Goal: Contribute content: Add original content to the website for others to see

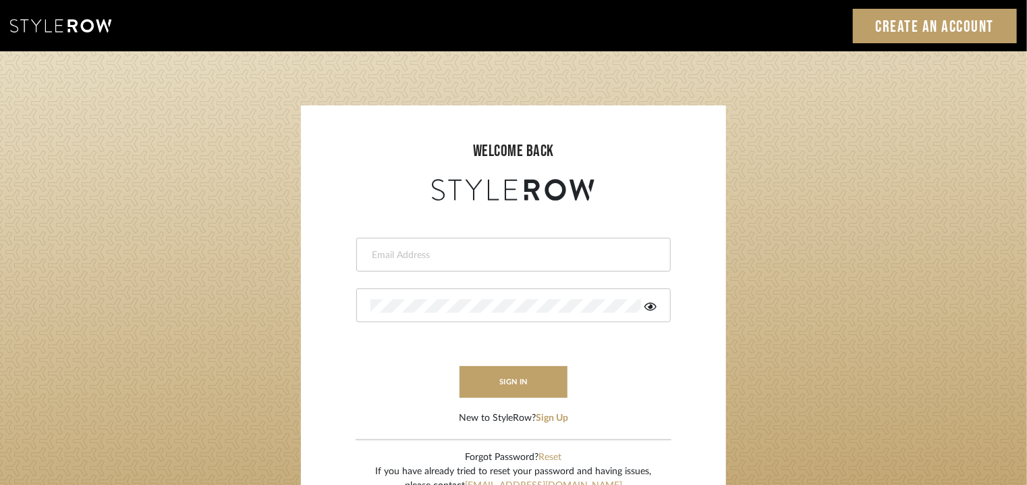
drag, startPoint x: 0, startPoint y: 0, endPoint x: 415, endPoint y: 248, distance: 483.4
click at [415, 248] on input "email" at bounding box center [512, 254] width 283 height 13
type input "[EMAIL_ADDRESS][PERSON_NAME][DOMAIN_NAME]"
click at [654, 308] on icon at bounding box center [651, 306] width 12 height 8
click at [513, 373] on button "sign in" at bounding box center [514, 382] width 108 height 32
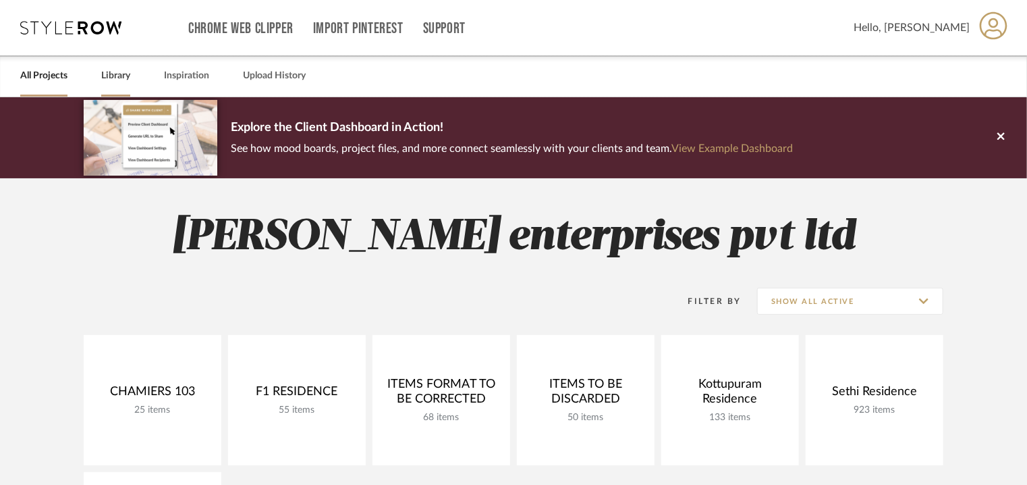
click at [126, 76] on link "Library" at bounding box center [115, 76] width 29 height 18
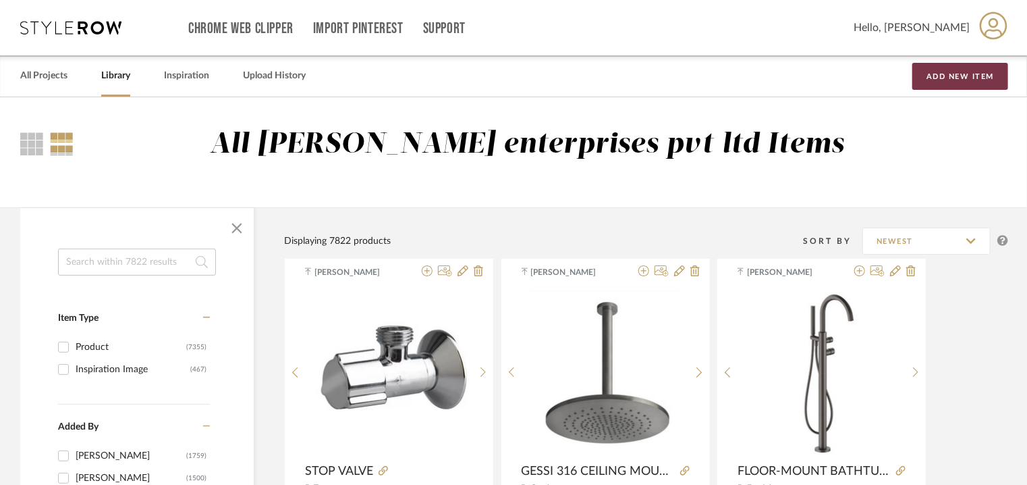
click at [958, 78] on button "Add New Item" at bounding box center [961, 76] width 96 height 27
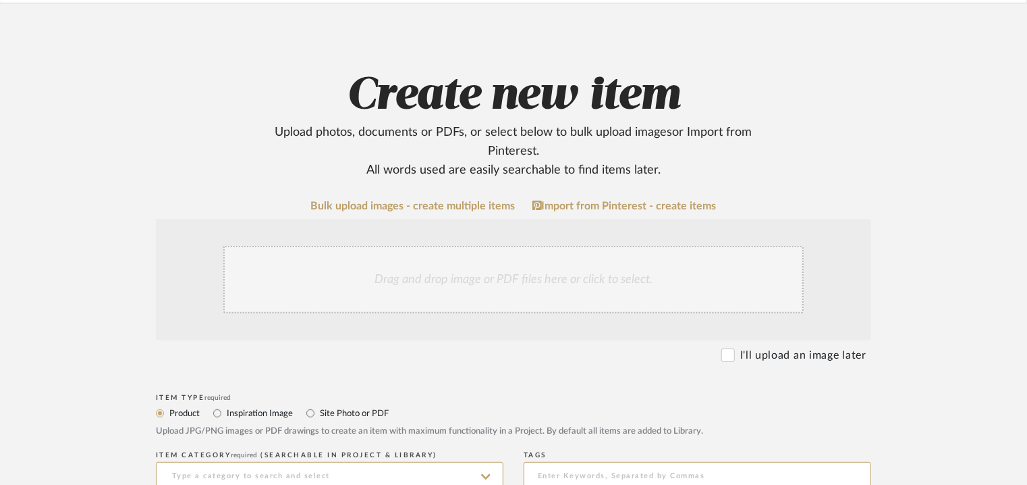
scroll to position [270, 0]
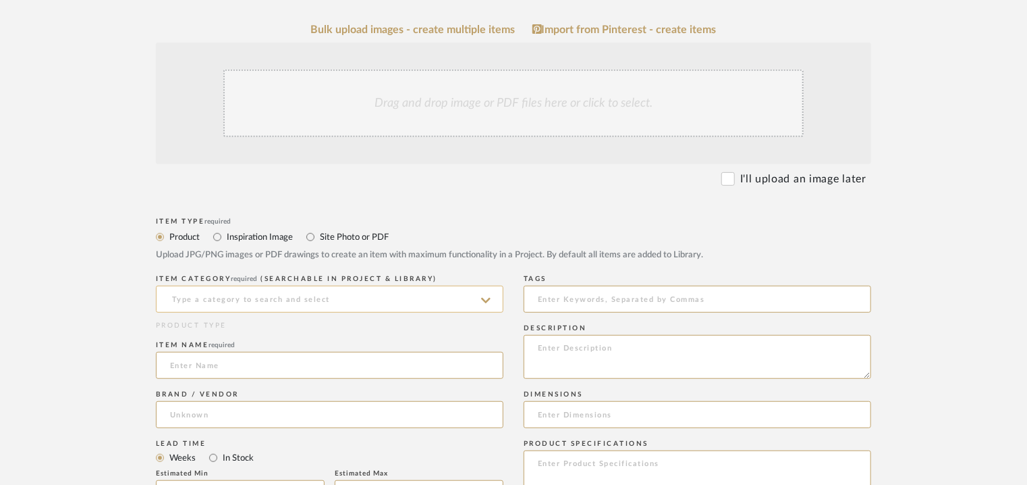
click at [305, 292] on input at bounding box center [330, 299] width 348 height 27
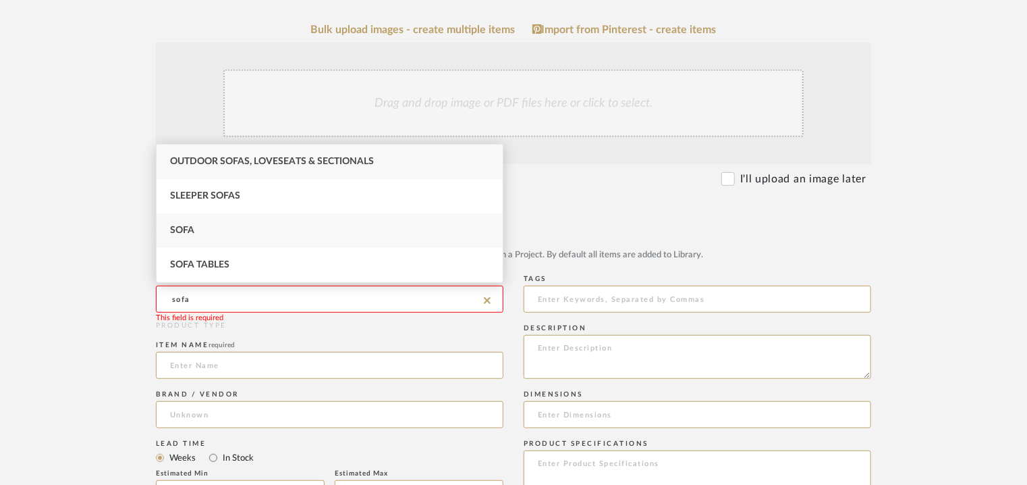
click at [299, 224] on div "Sofa" at bounding box center [330, 230] width 346 height 34
type input "Sofa"
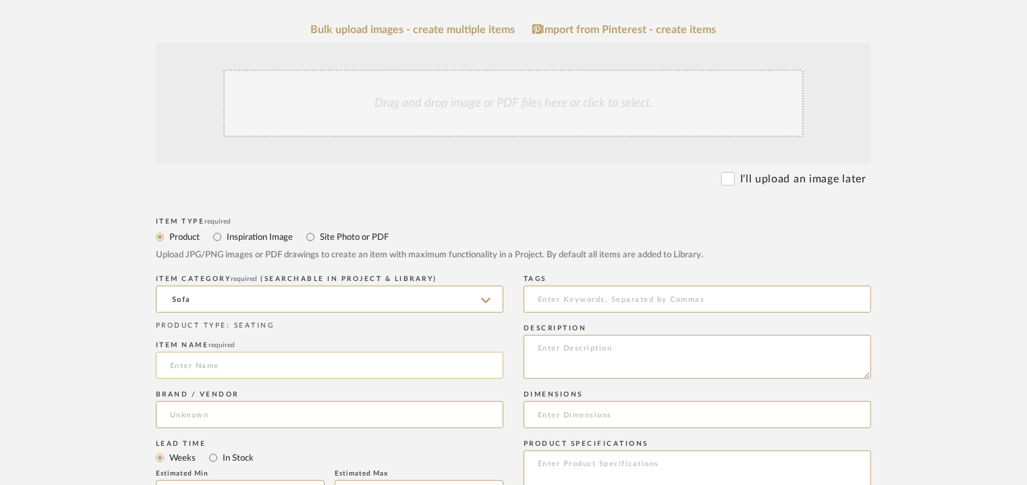
paste input "ARIM sofa"
drag, startPoint x: 196, startPoint y: 362, endPoint x: 240, endPoint y: 370, distance: 44.6
click at [237, 370] on input "ARIM sofa" at bounding box center [330, 365] width 348 height 27
type input "ARIM SOFA"
click at [248, 410] on input at bounding box center [330, 414] width 348 height 27
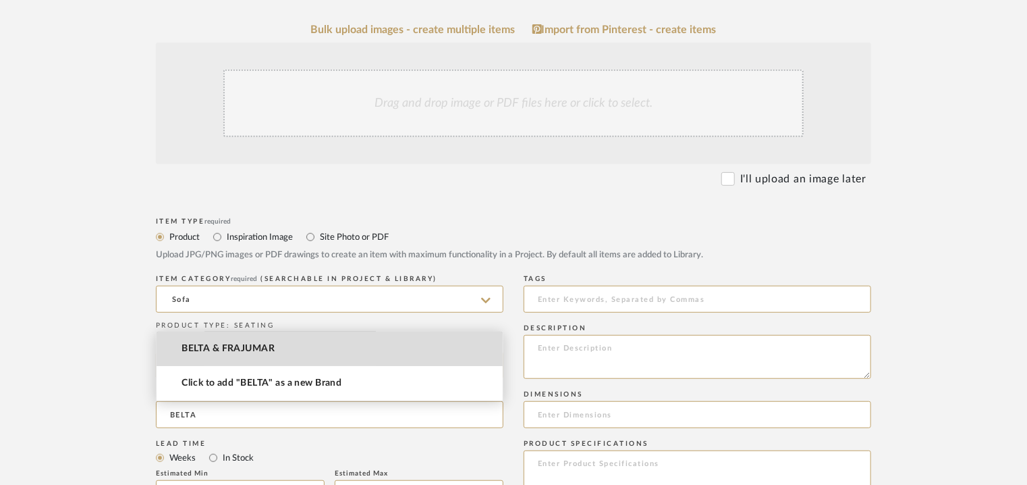
click at [268, 349] on span "BELTA & FRAJUMAR" at bounding box center [228, 348] width 93 height 11
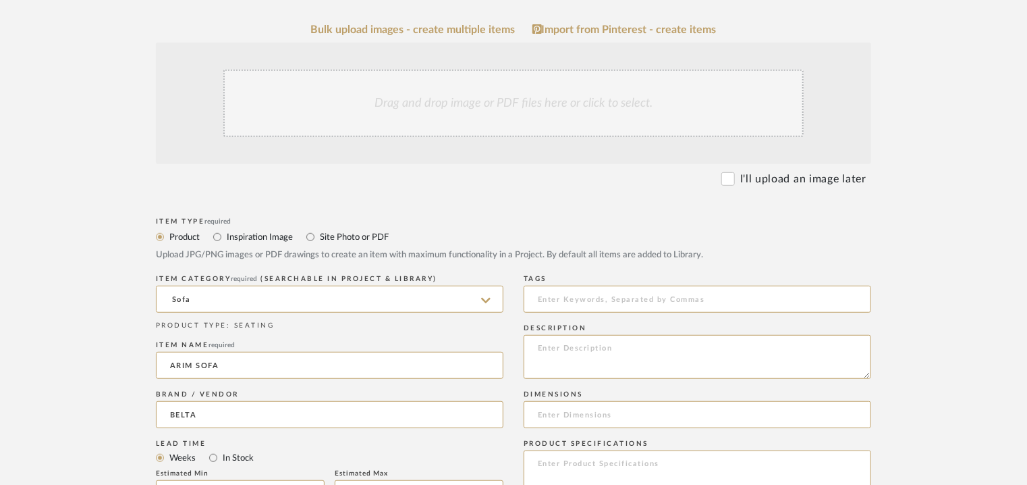
type input "BELTA & FRAJUMAR"
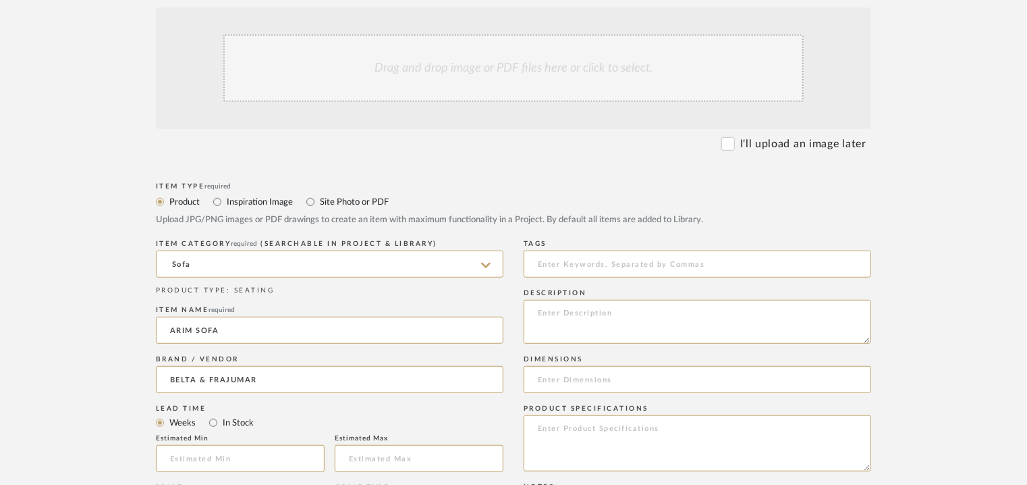
scroll to position [337, 0]
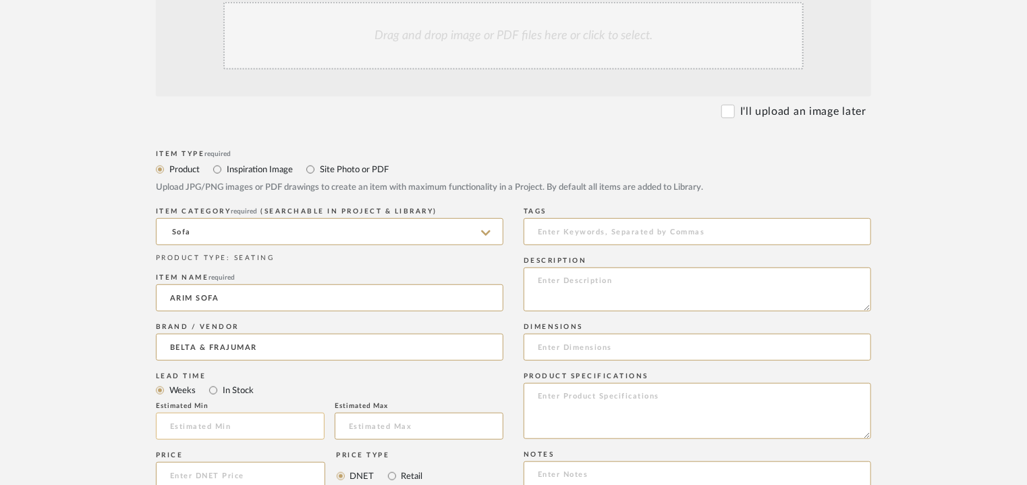
click at [240, 429] on input at bounding box center [240, 425] width 169 height 27
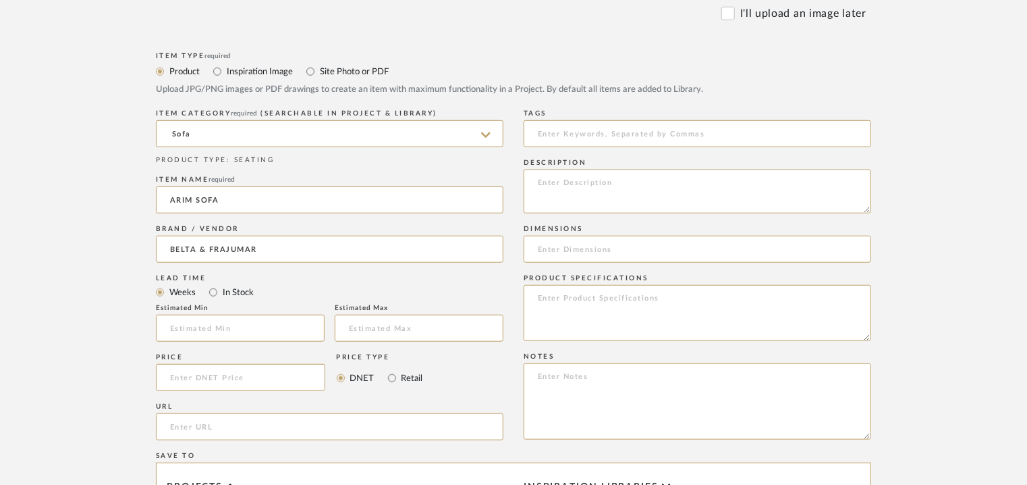
scroll to position [607, 0]
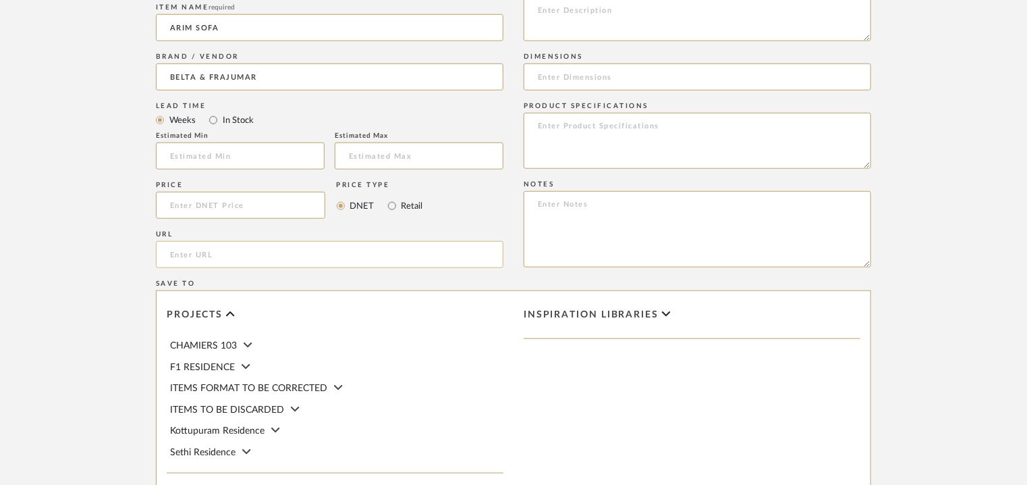
paste input "[URL][DOMAIN_NAME]"
type input "[URL][DOMAIN_NAME]"
click at [620, 218] on textarea at bounding box center [698, 229] width 348 height 76
paste textarea "Price: 2,365.55 € Lead time: 45days Customizable : Na 3D available : No BIM ava…"
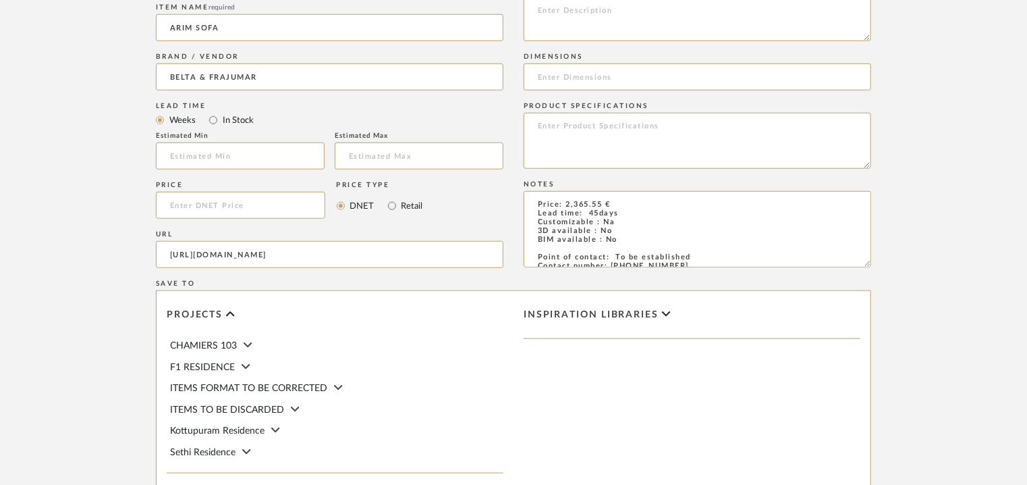
scroll to position [60, 0]
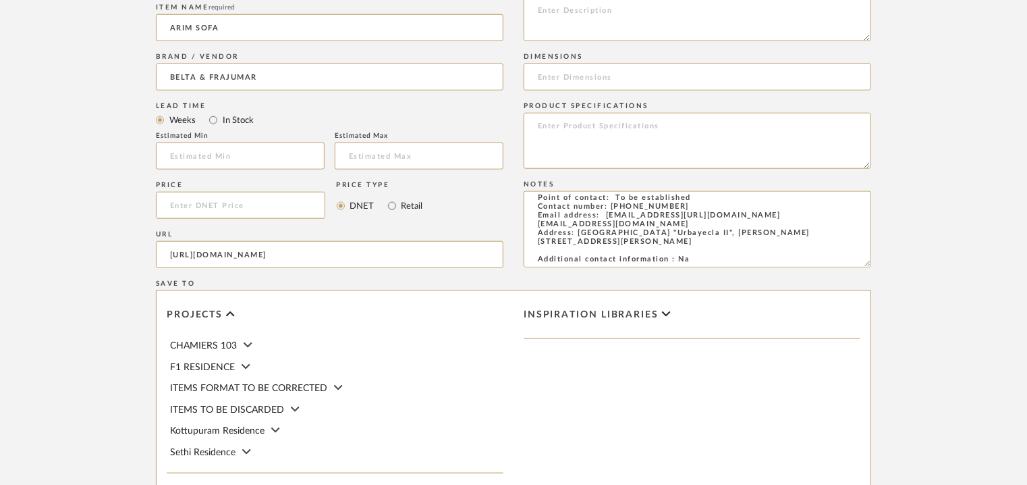
type textarea "Price: 2,365.55 € Lead time: 45days Customizable : Na 3D available : No BIM ava…"
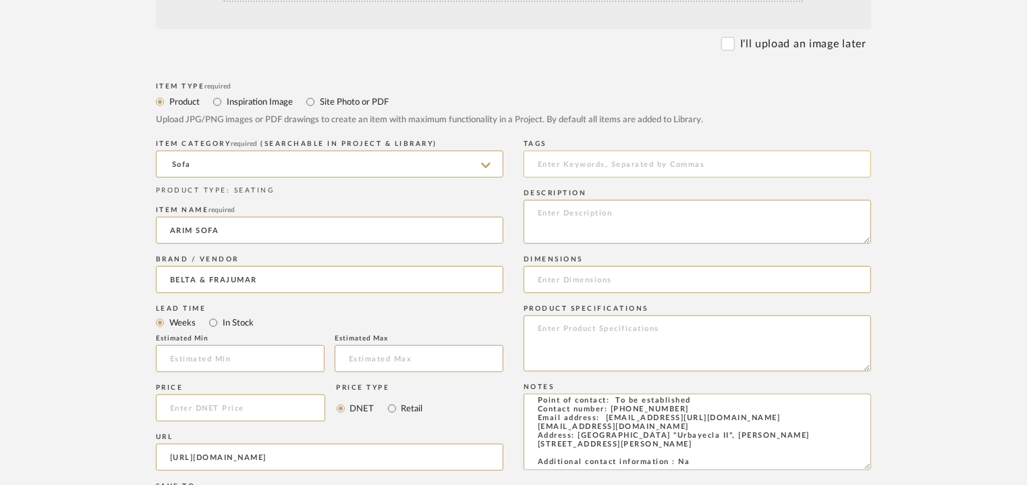
click at [573, 165] on input at bounding box center [698, 164] width 348 height 27
type input "sofa,"
paste textarea "Type: Sofa Designer : [PERSON_NAME] Dimensions : Sofa Width options / 270/ 250/…"
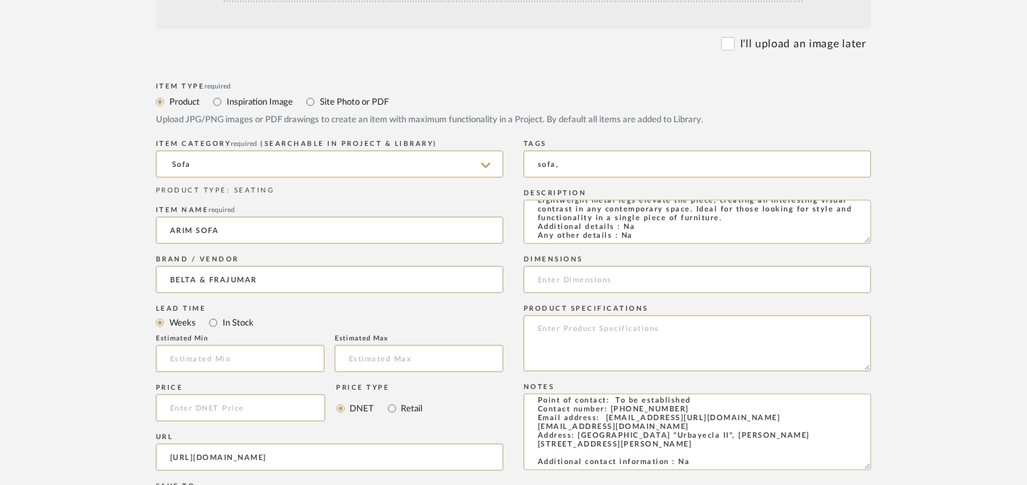
type textarea "Type: Sofa Designer : [PERSON_NAME] Dimensions : Sofa Width options / 270/ 250/…"
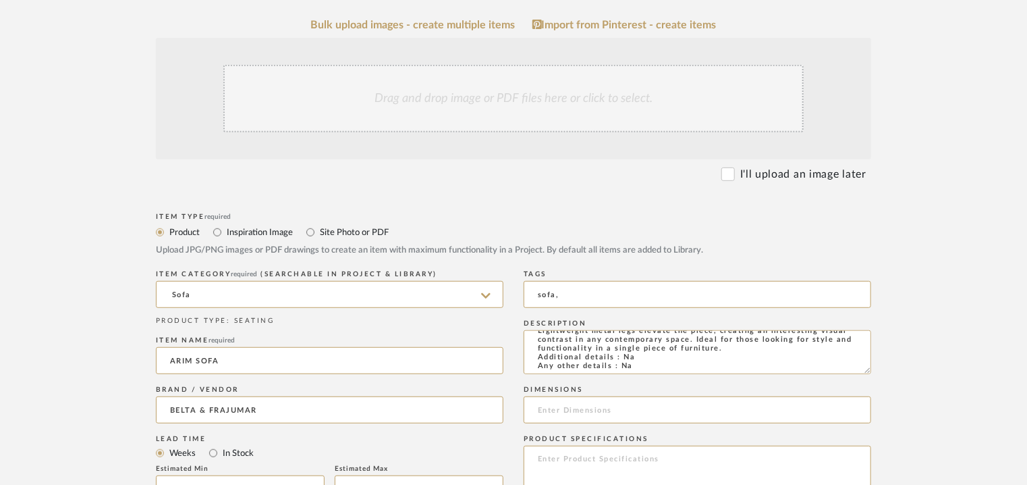
scroll to position [270, 0]
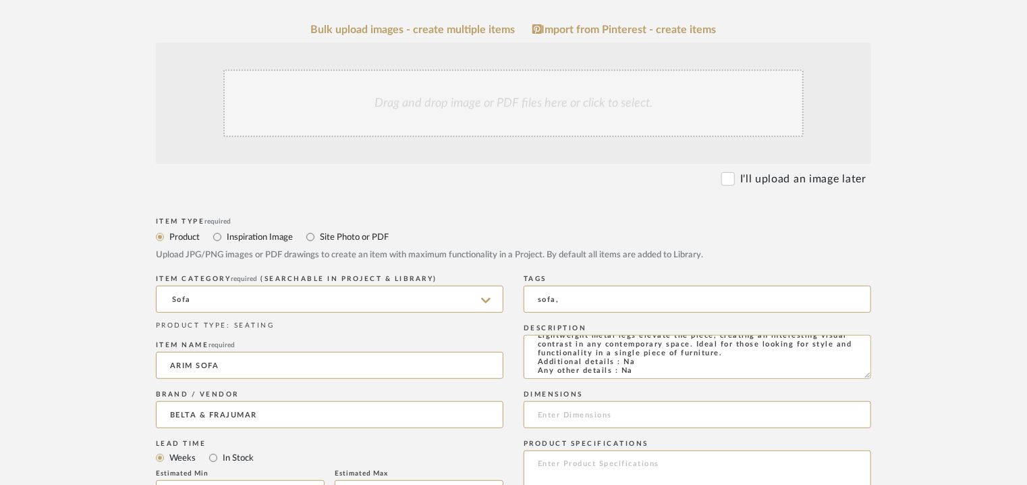
click at [412, 117] on div "Drag and drop image or PDF files here or click to select." at bounding box center [513, 103] width 580 height 67
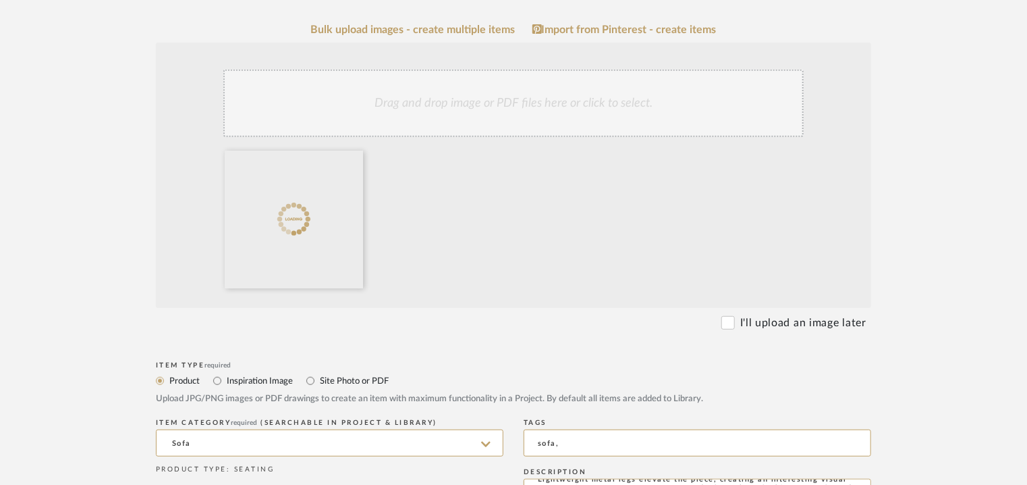
click at [546, 117] on div "Drag and drop image or PDF files here or click to select." at bounding box center [513, 103] width 580 height 67
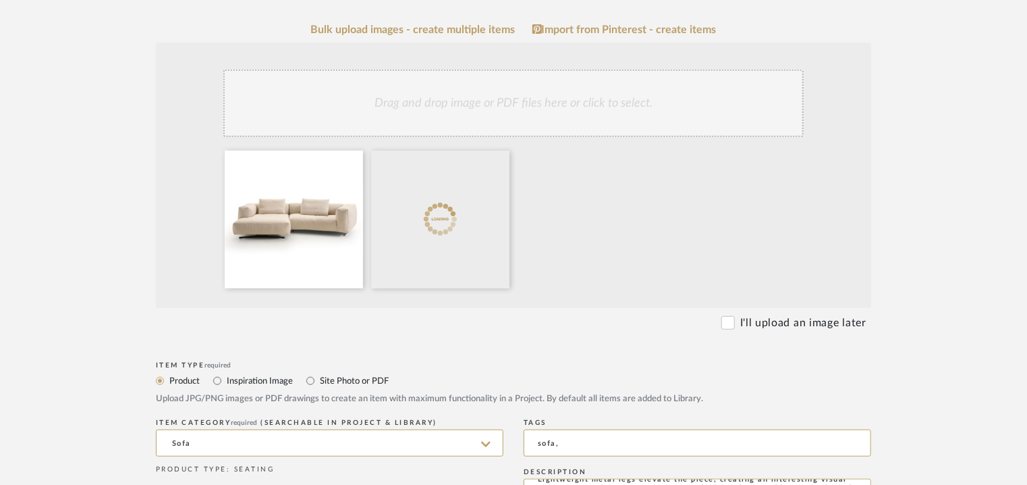
click at [485, 109] on div "Drag and drop image or PDF files here or click to select." at bounding box center [513, 103] width 580 height 67
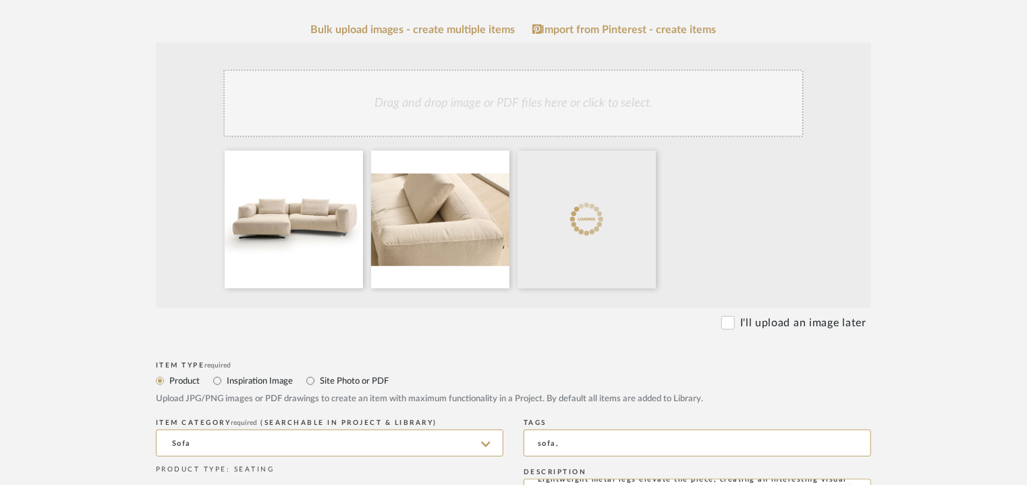
click at [563, 117] on div "Drag and drop image or PDF files here or click to select." at bounding box center [513, 103] width 580 height 67
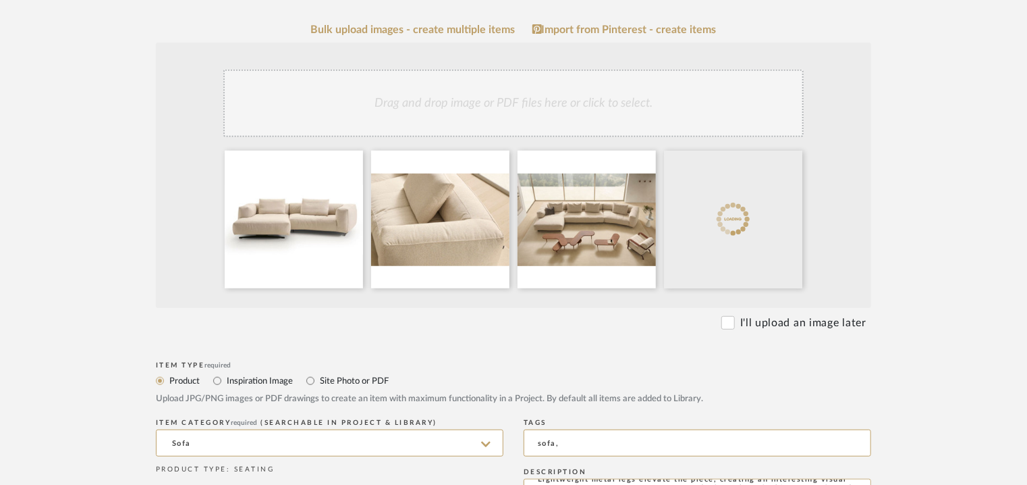
click at [616, 117] on div "Drag and drop image or PDF files here or click to select." at bounding box center [513, 103] width 580 height 67
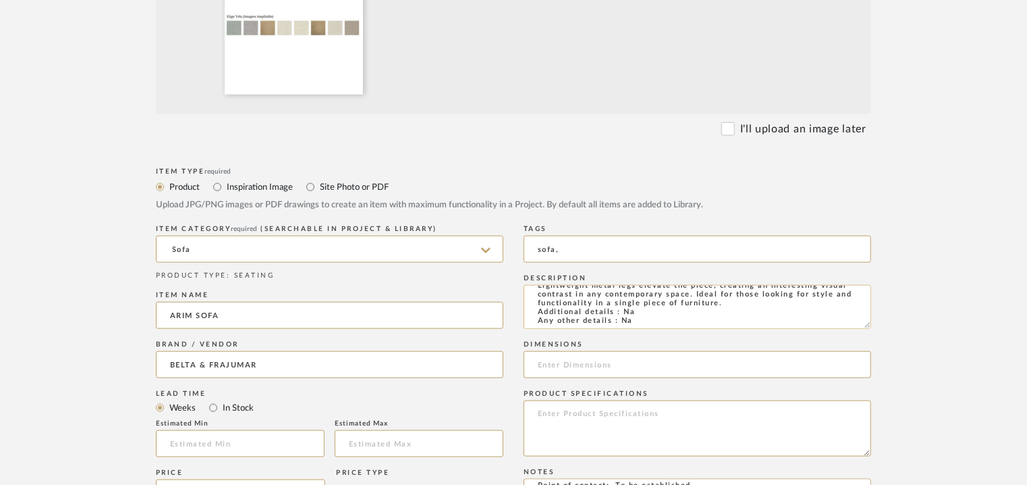
scroll to position [0, 0]
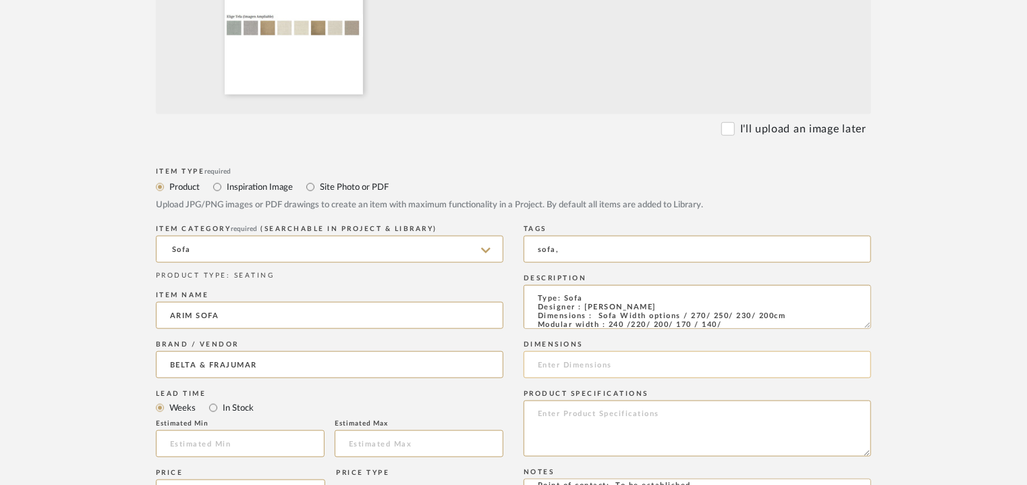
click at [557, 375] on input at bounding box center [698, 364] width 348 height 27
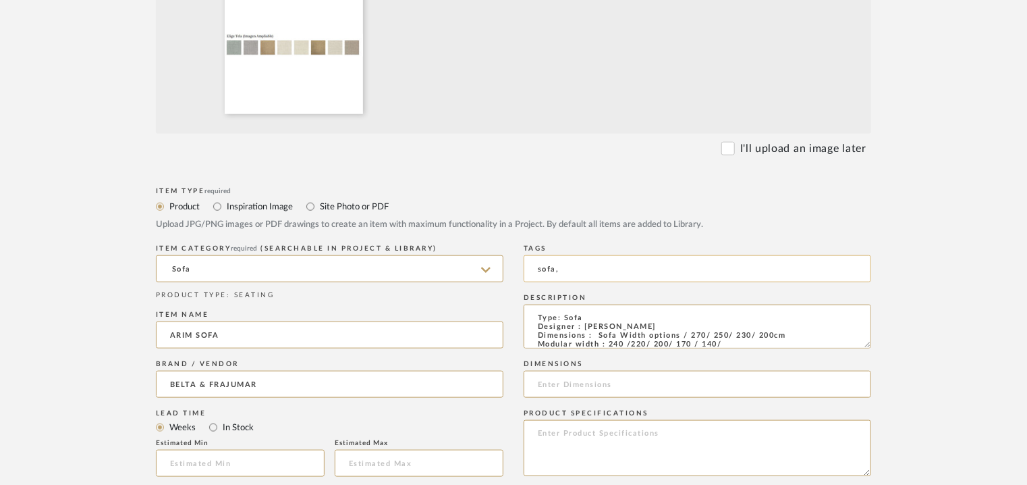
scroll to position [607, 0]
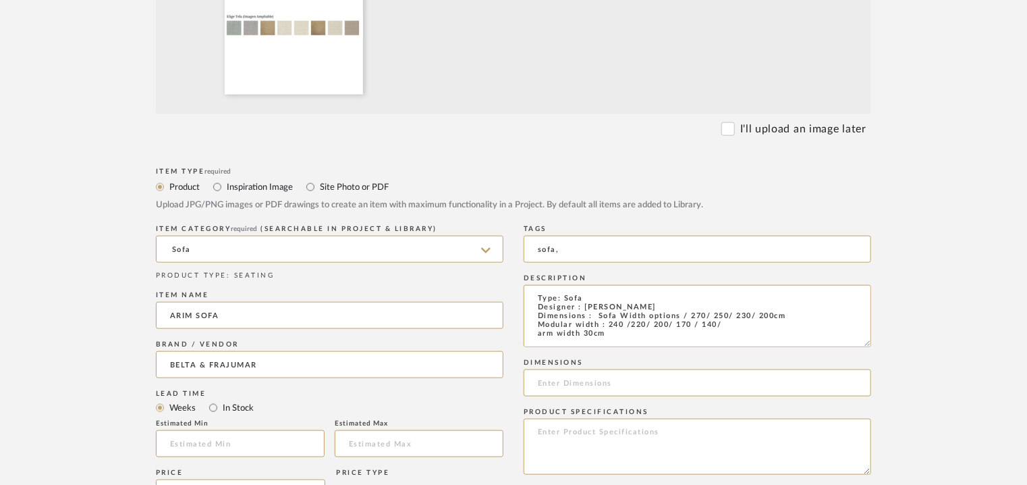
drag, startPoint x: 869, startPoint y: 324, endPoint x: 883, endPoint y: 349, distance: 28.4
click at [882, 348] on form "Bulk upload images - create multiple items Import from Pinterest - create items…" at bounding box center [514, 277] width 860 height 1183
click at [560, 398] on input at bounding box center [698, 388] width 348 height 27
type input "170 x 140cm"
click at [599, 318] on textarea "Type: Sofa Designer : [PERSON_NAME] Dimensions : Sofa Width options / 270/ 250/…" at bounding box center [698, 318] width 348 height 67
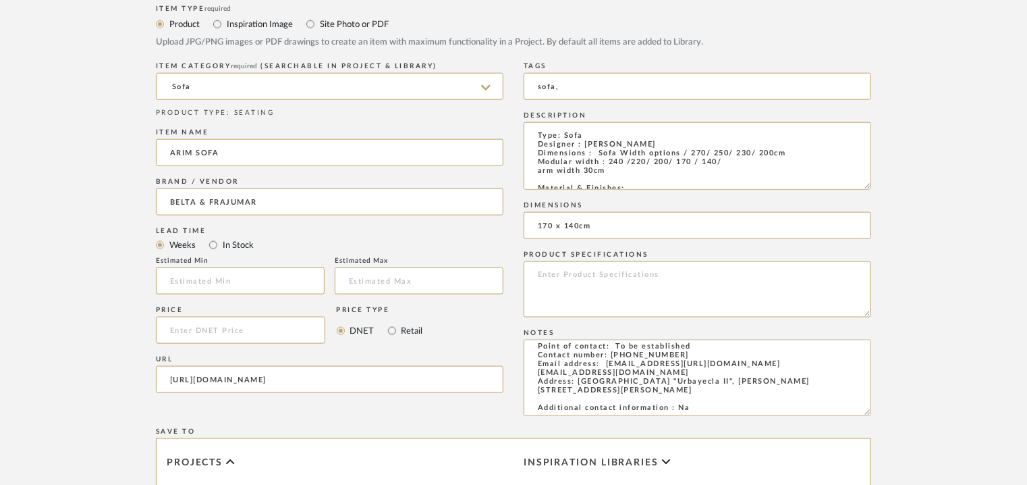
scroll to position [1012, 0]
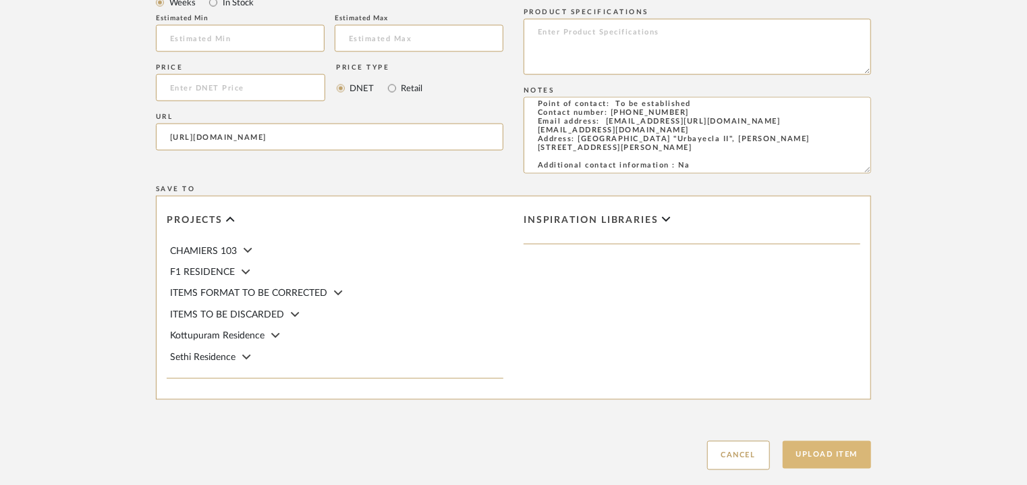
click at [837, 453] on button "Upload Item" at bounding box center [827, 455] width 89 height 28
